Goal: Task Accomplishment & Management: Manage account settings

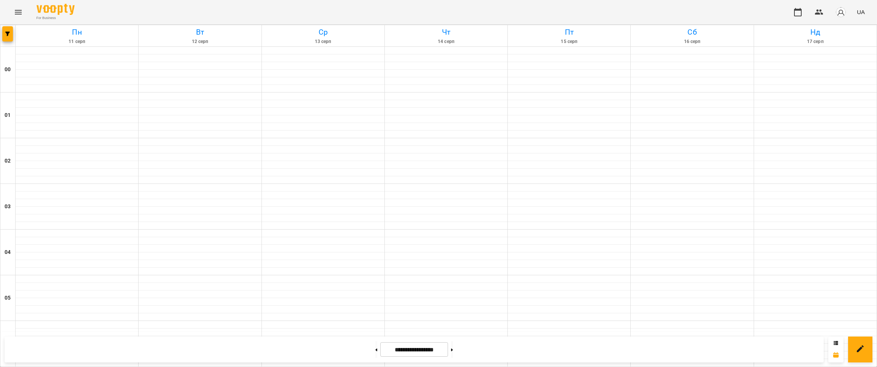
scroll to position [764, 0]
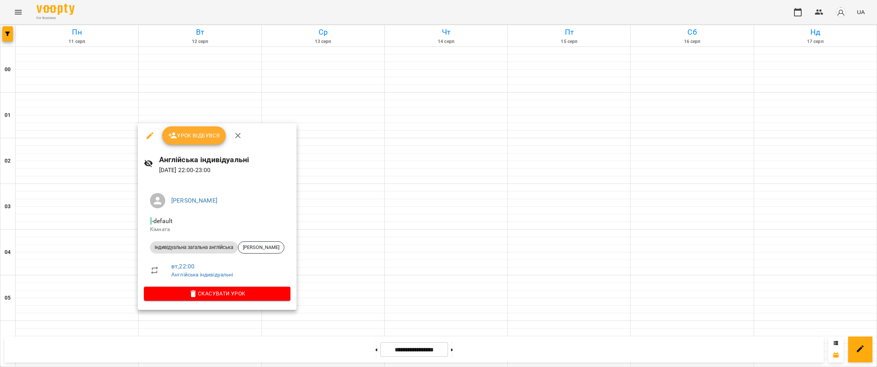
click at [197, 132] on span "Урок відбувся" at bounding box center [194, 135] width 52 height 9
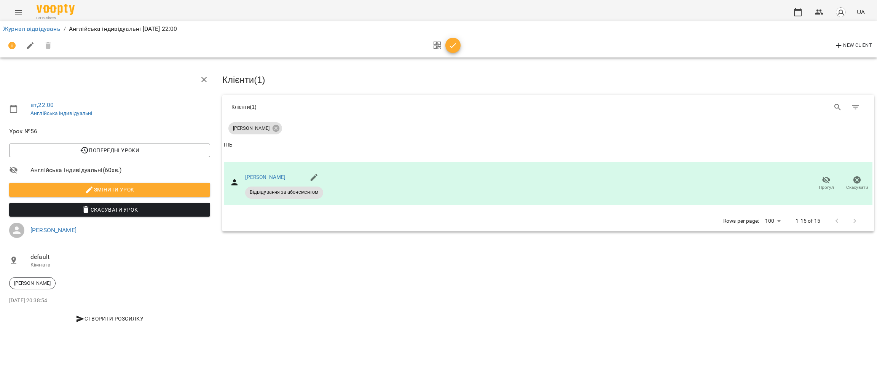
click at [454, 43] on icon "button" at bounding box center [452, 45] width 9 height 9
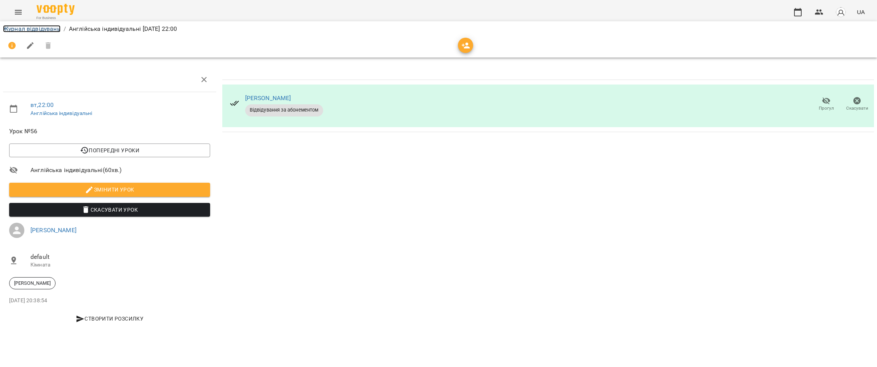
click at [36, 27] on link "Журнал відвідувань" at bounding box center [31, 28] width 57 height 7
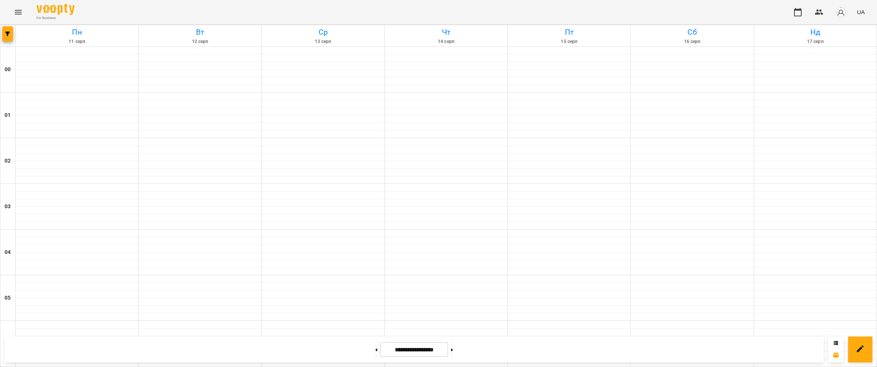
scroll to position [764, 0]
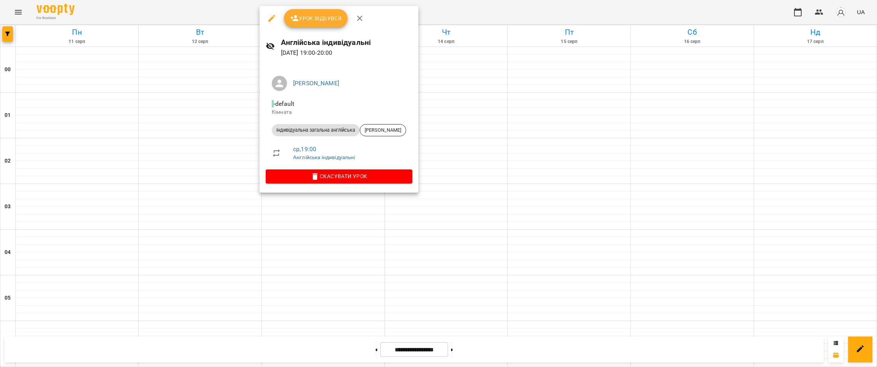
click at [275, 25] on button "button" at bounding box center [272, 18] width 18 height 18
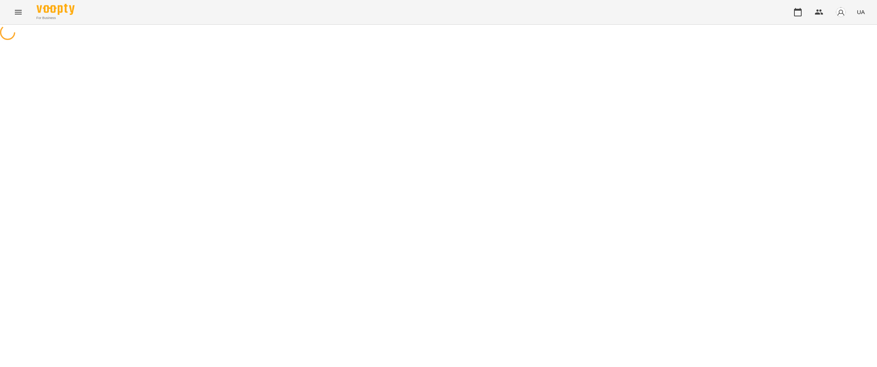
select select "**********"
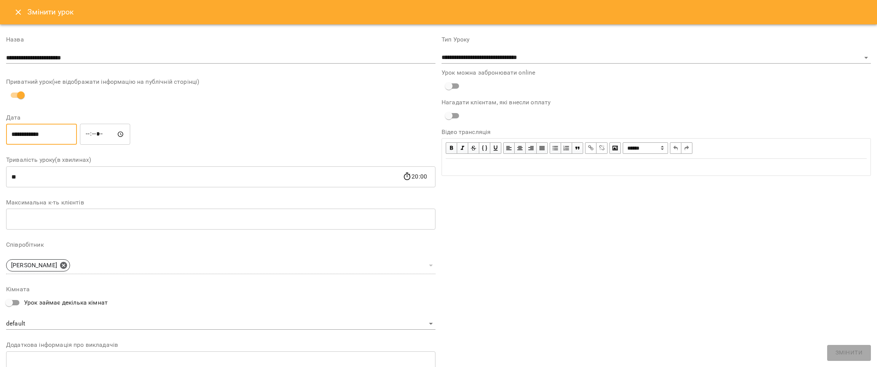
click at [60, 132] on input "**********" at bounding box center [41, 134] width 71 height 21
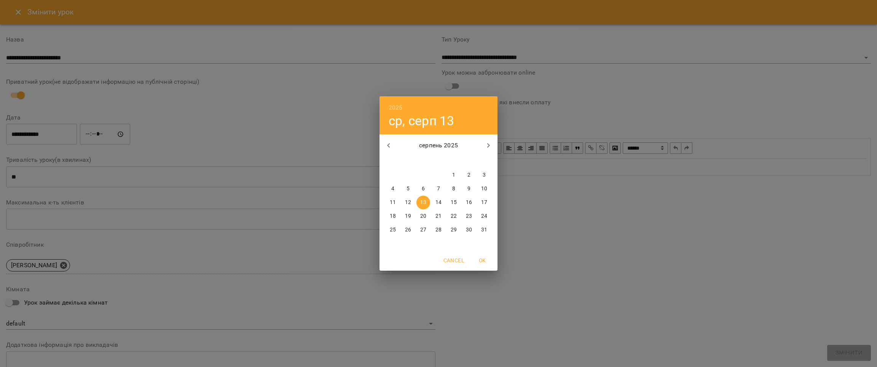
click at [410, 201] on p "12" at bounding box center [408, 203] width 6 height 8
type input "**********"
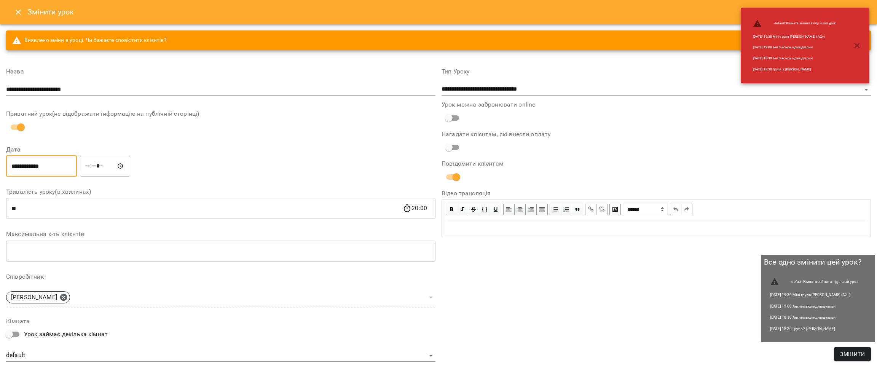
click at [846, 355] on span "Змінити" at bounding box center [852, 353] width 25 height 9
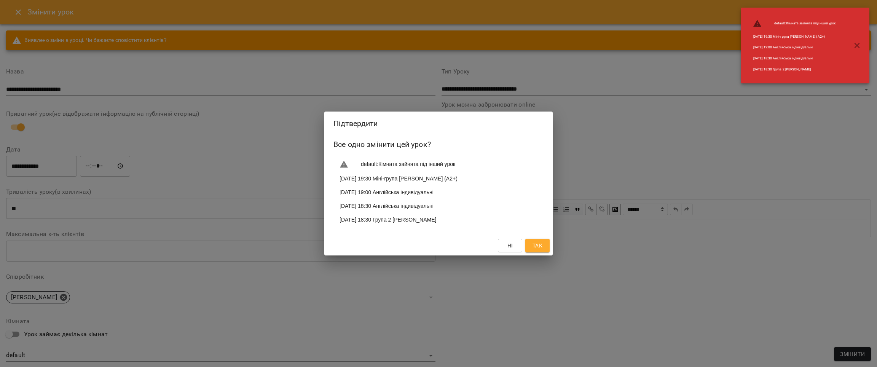
click at [541, 252] on button "Так" at bounding box center [537, 246] width 24 height 14
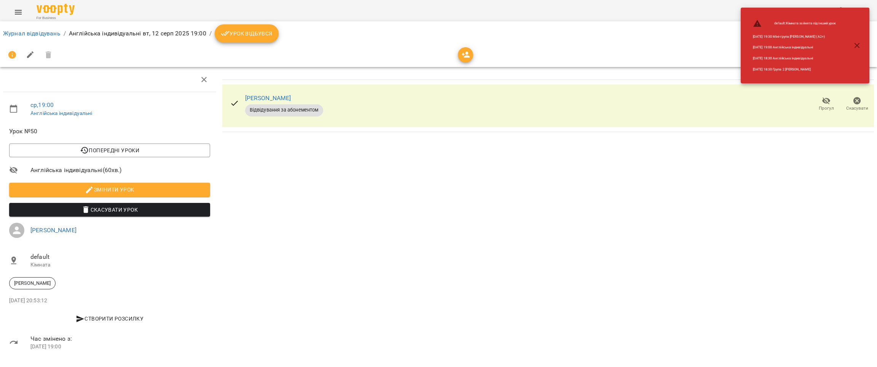
click at [250, 27] on button "Урок відбувся" at bounding box center [247, 33] width 64 height 18
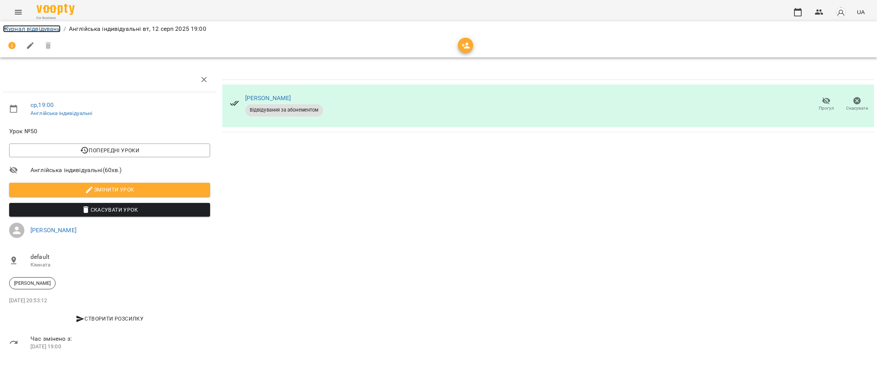
click at [55, 26] on link "Журнал відвідувань" at bounding box center [31, 28] width 57 height 7
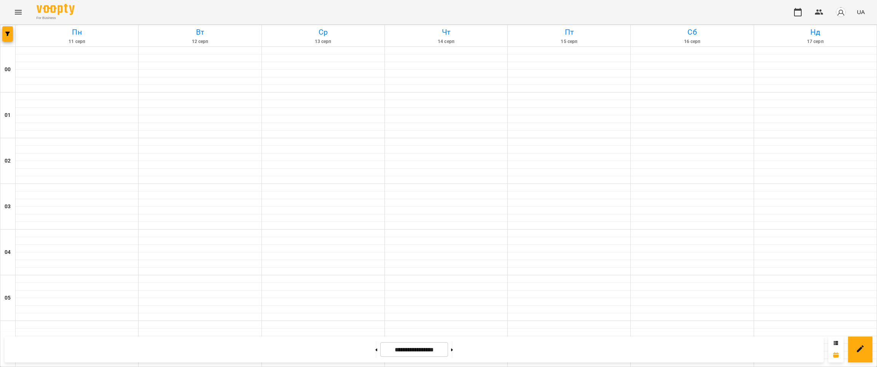
scroll to position [764, 0]
click at [834, 339] on button at bounding box center [835, 343] width 5 height 8
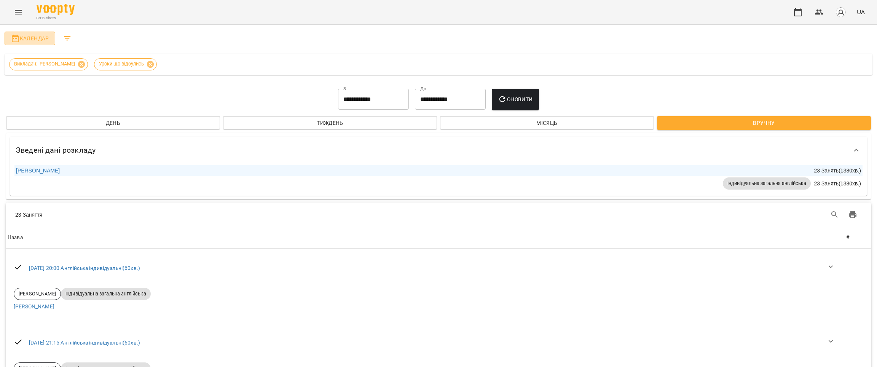
click at [29, 34] on span "Календар" at bounding box center [30, 38] width 38 height 9
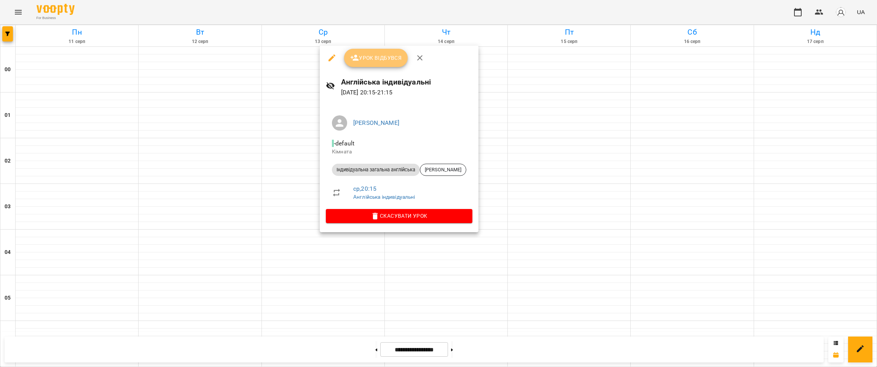
click at [360, 52] on button "Урок відбувся" at bounding box center [376, 58] width 64 height 18
click at [395, 61] on span "Урок відбувся" at bounding box center [376, 57] width 52 height 9
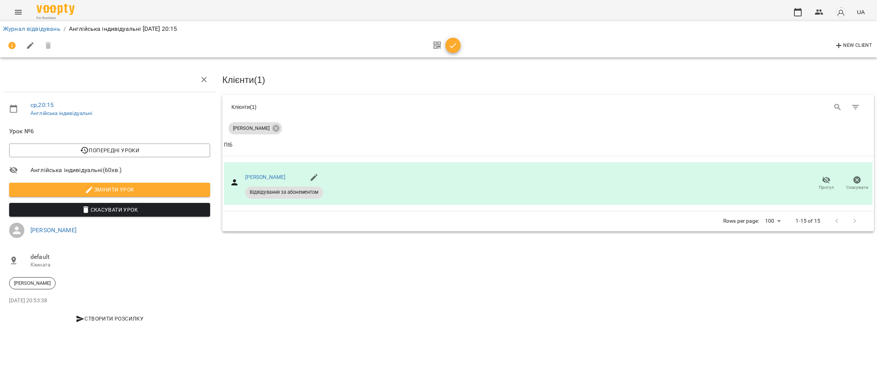
click at [448, 46] on icon "button" at bounding box center [452, 45] width 9 height 9
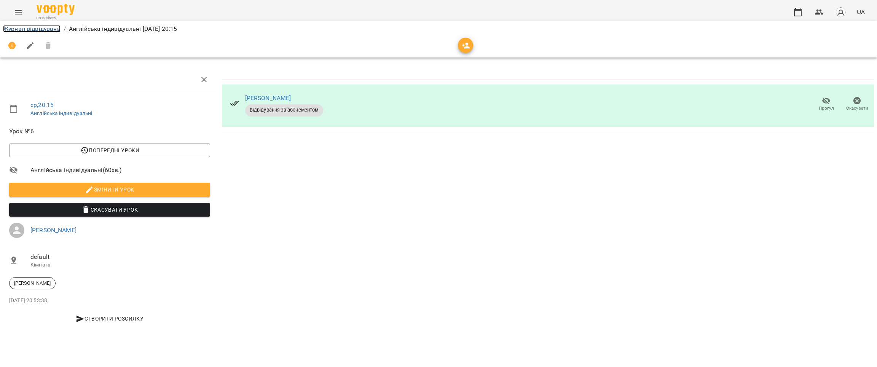
click at [37, 25] on link "Журнал відвідувань" at bounding box center [31, 28] width 57 height 7
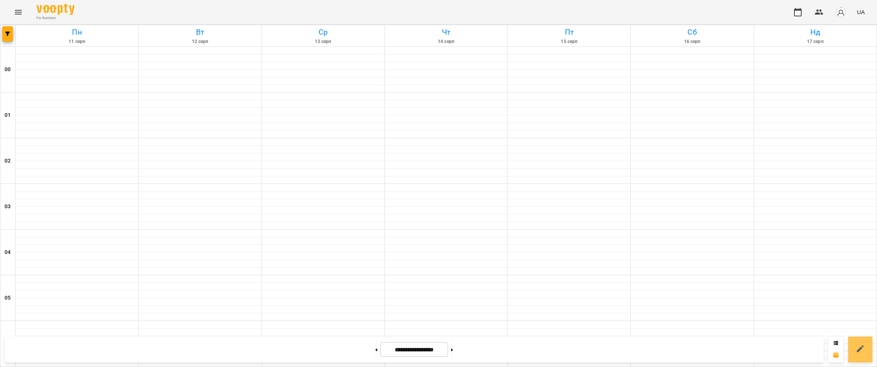
scroll to position [457, 0]
click at [833, 342] on icon at bounding box center [835, 343] width 5 height 5
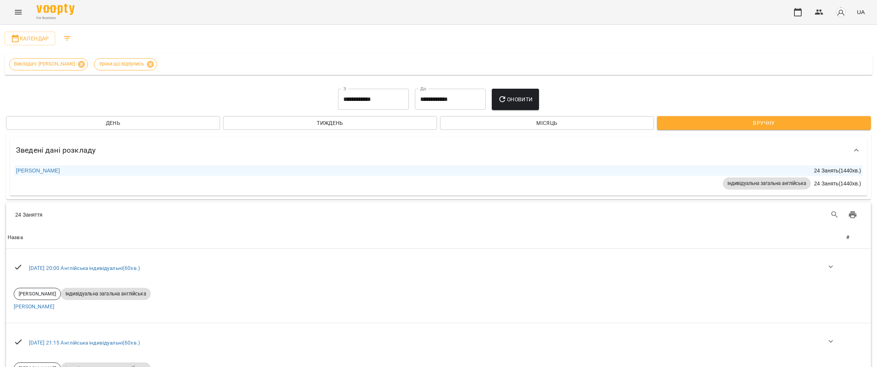
scroll to position [0, 0]
click at [24, 34] on span "Календар" at bounding box center [30, 38] width 38 height 9
